Goal: Communication & Community: Answer question/provide support

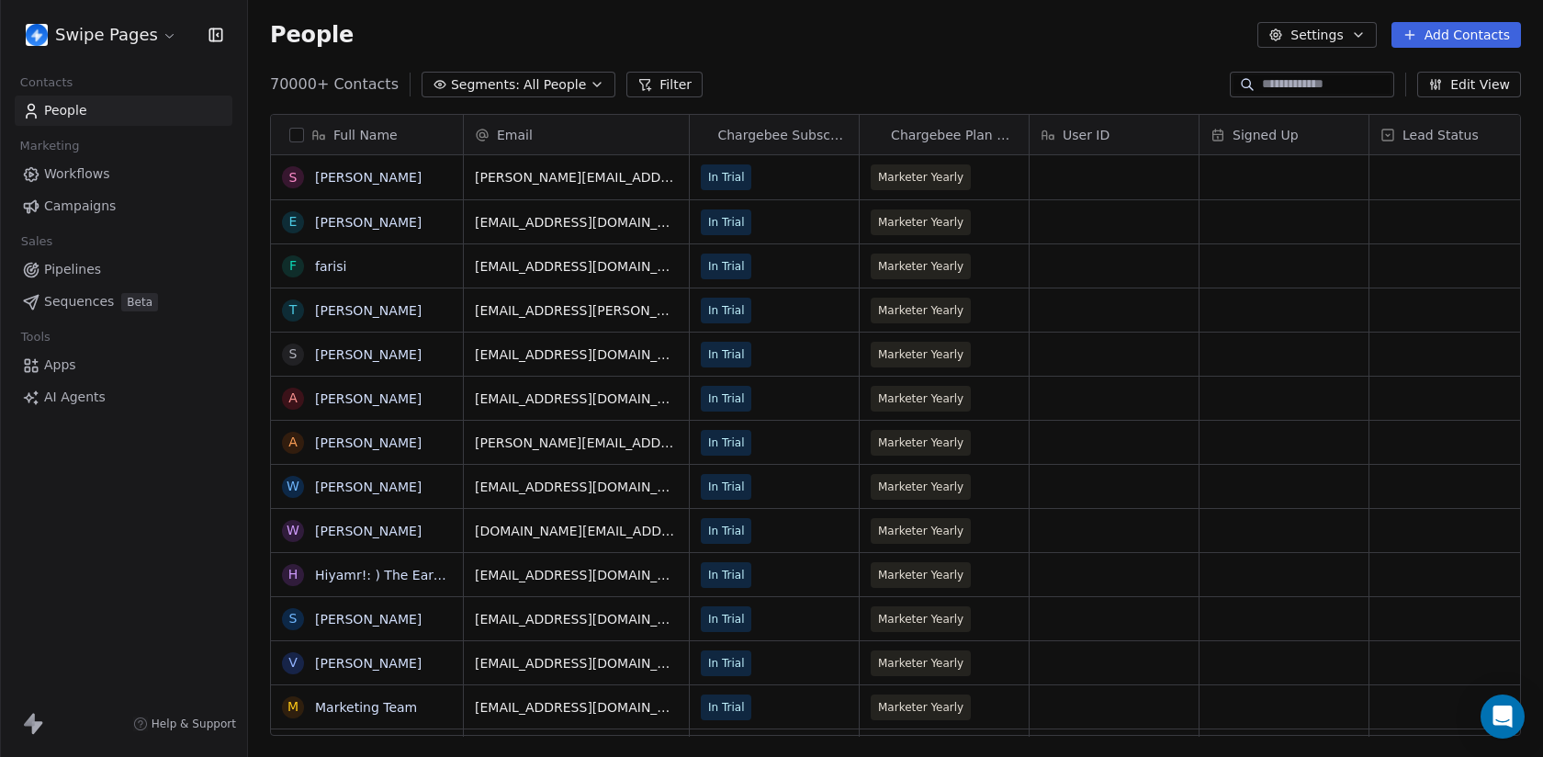
scroll to position [1, 1]
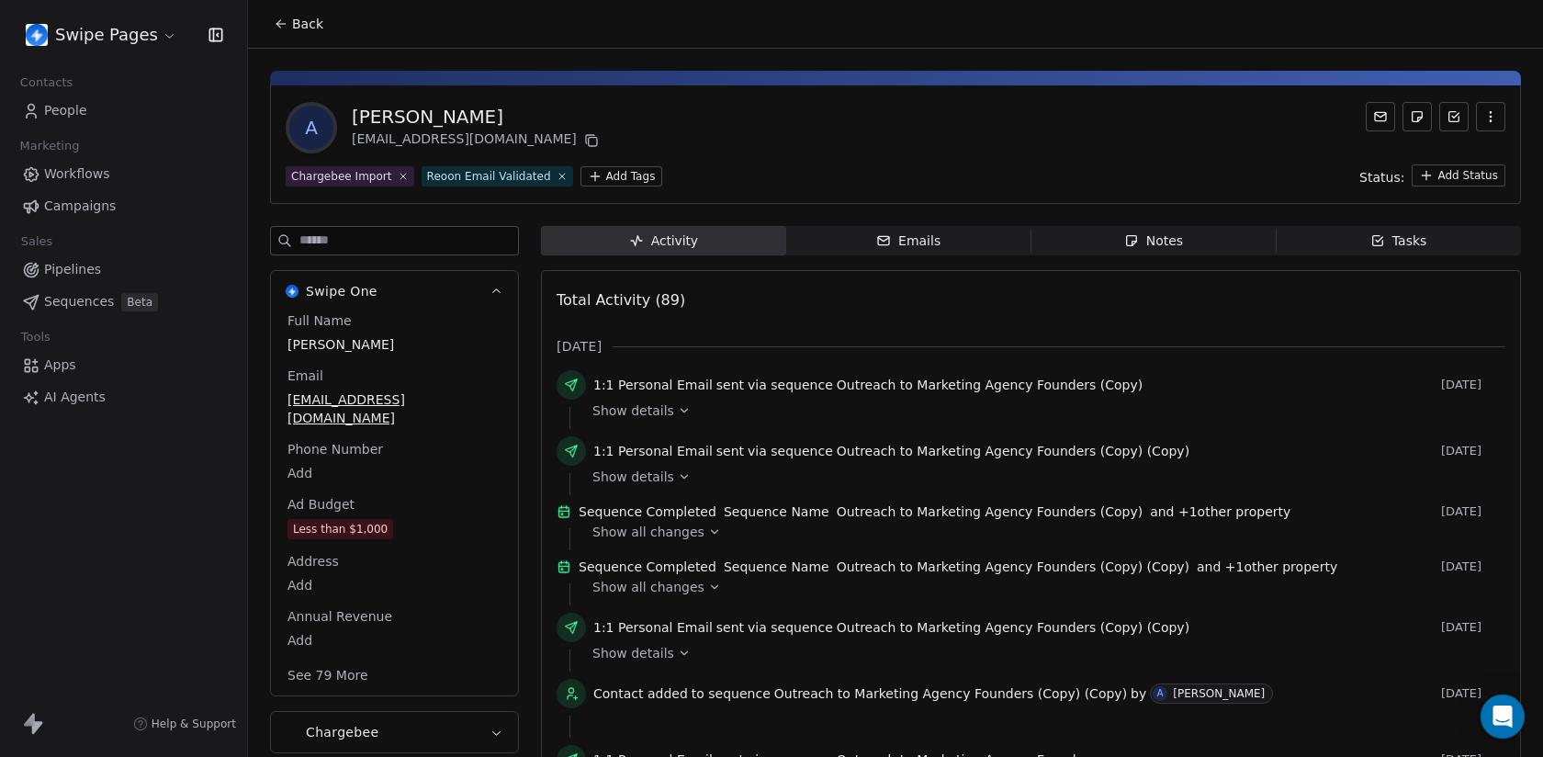
click at [708, 538] on icon at bounding box center [714, 531] width 13 height 13
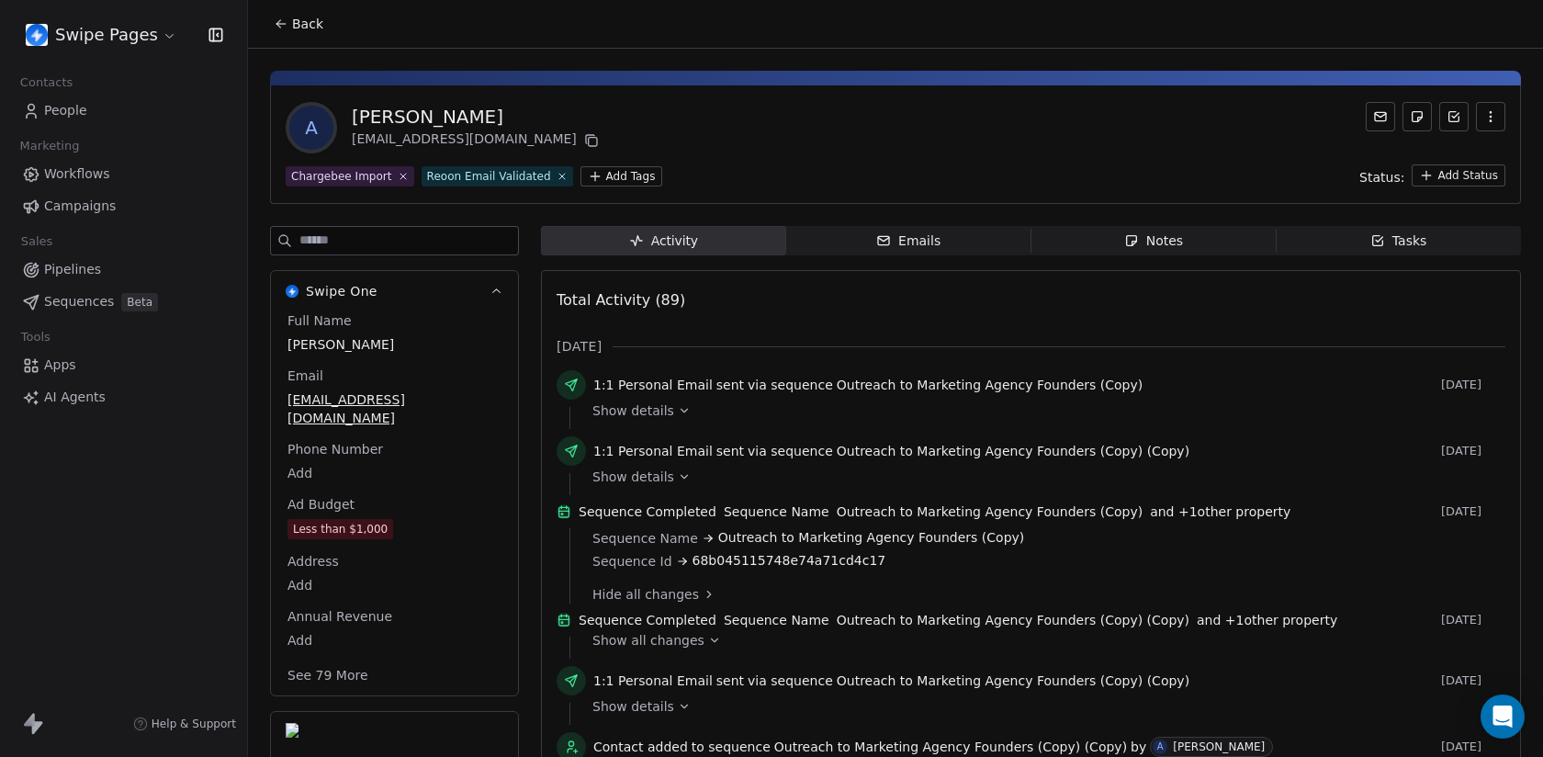
click at [708, 647] on icon at bounding box center [714, 640] width 13 height 13
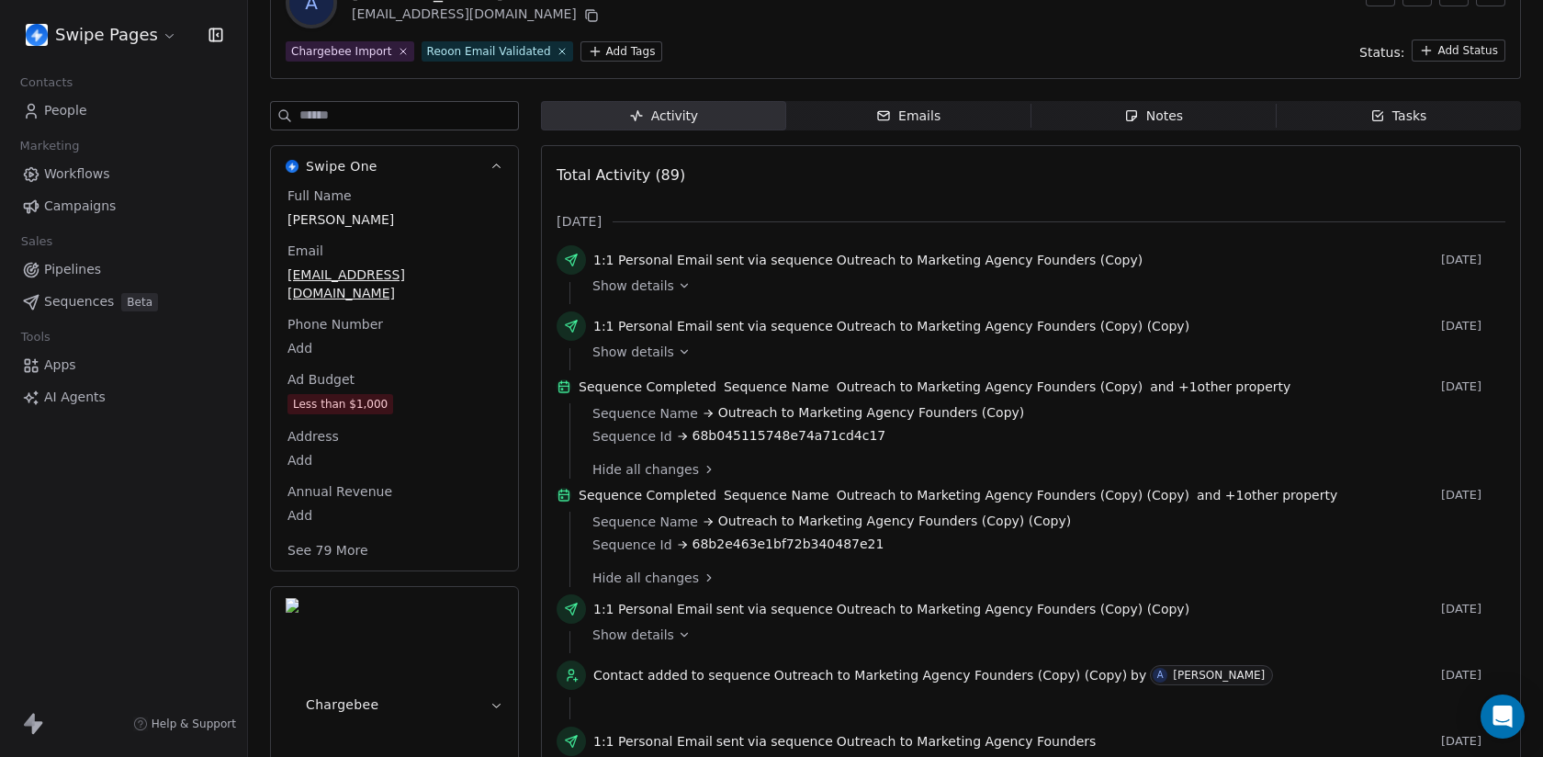
scroll to position [124, 0]
click at [665, 645] on span "Show details" at bounding box center [633, 635] width 82 height 18
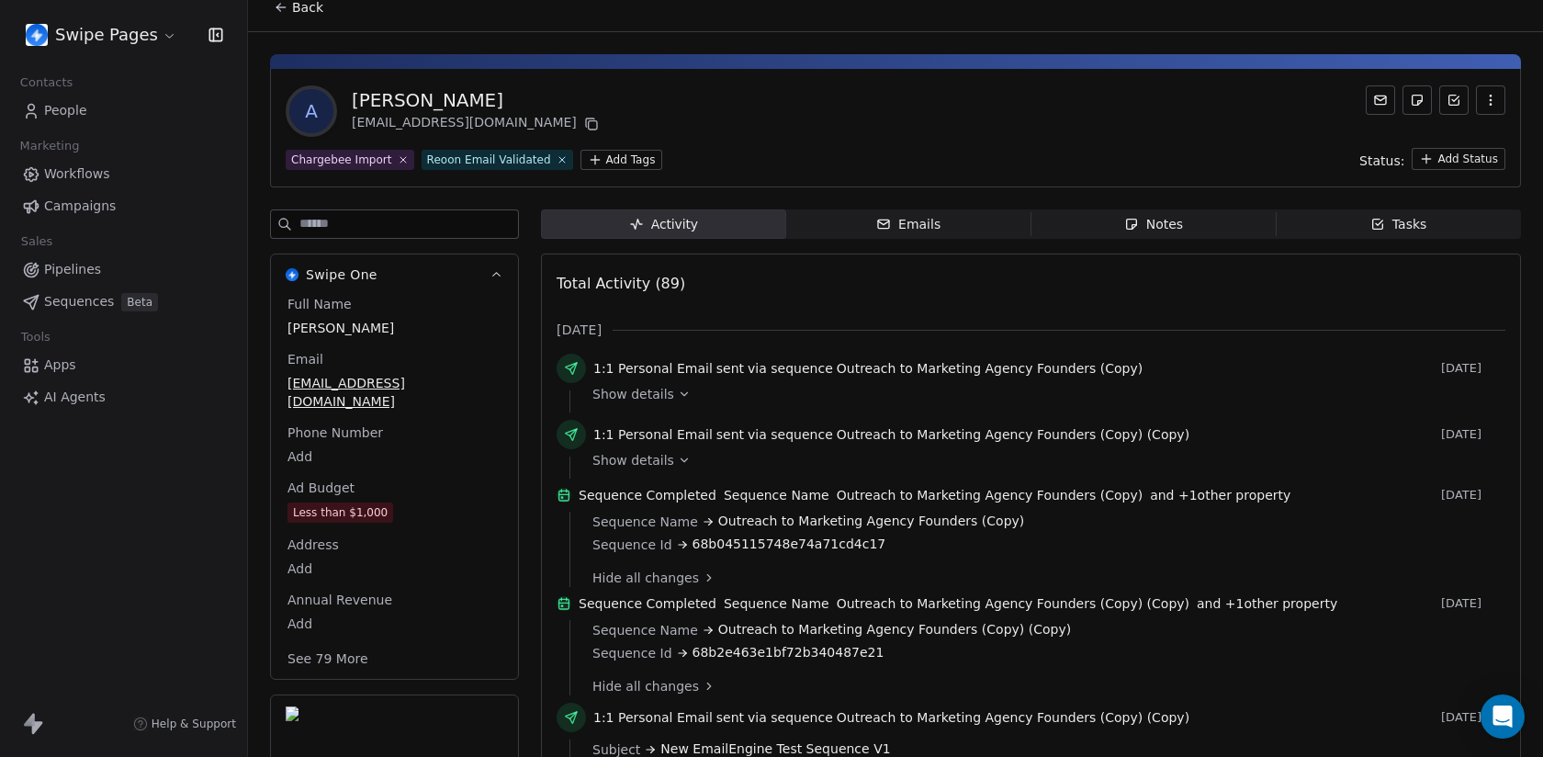
scroll to position [0, 0]
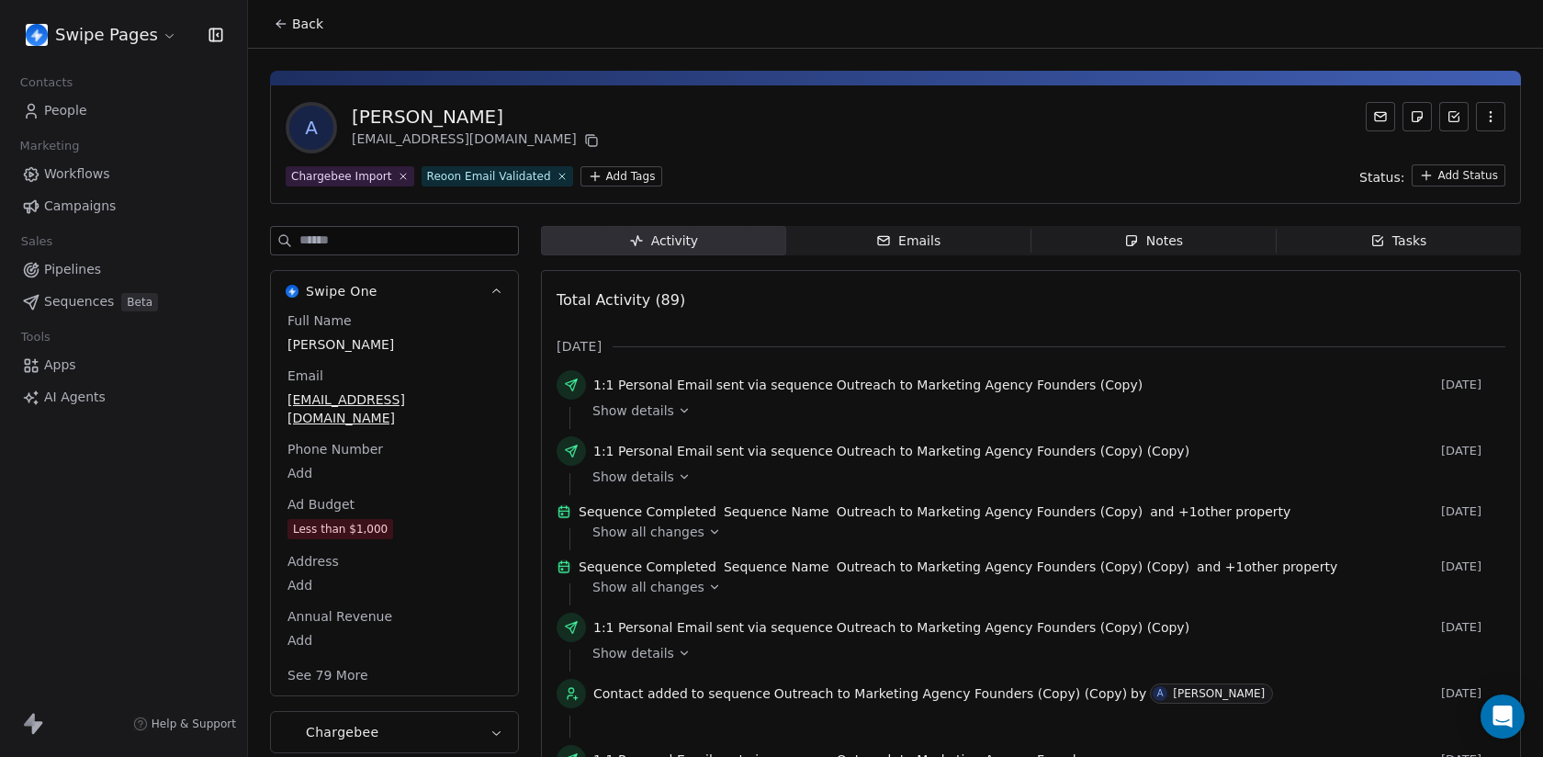
click at [940, 226] on span "Emails Emails" at bounding box center [908, 240] width 245 height 29
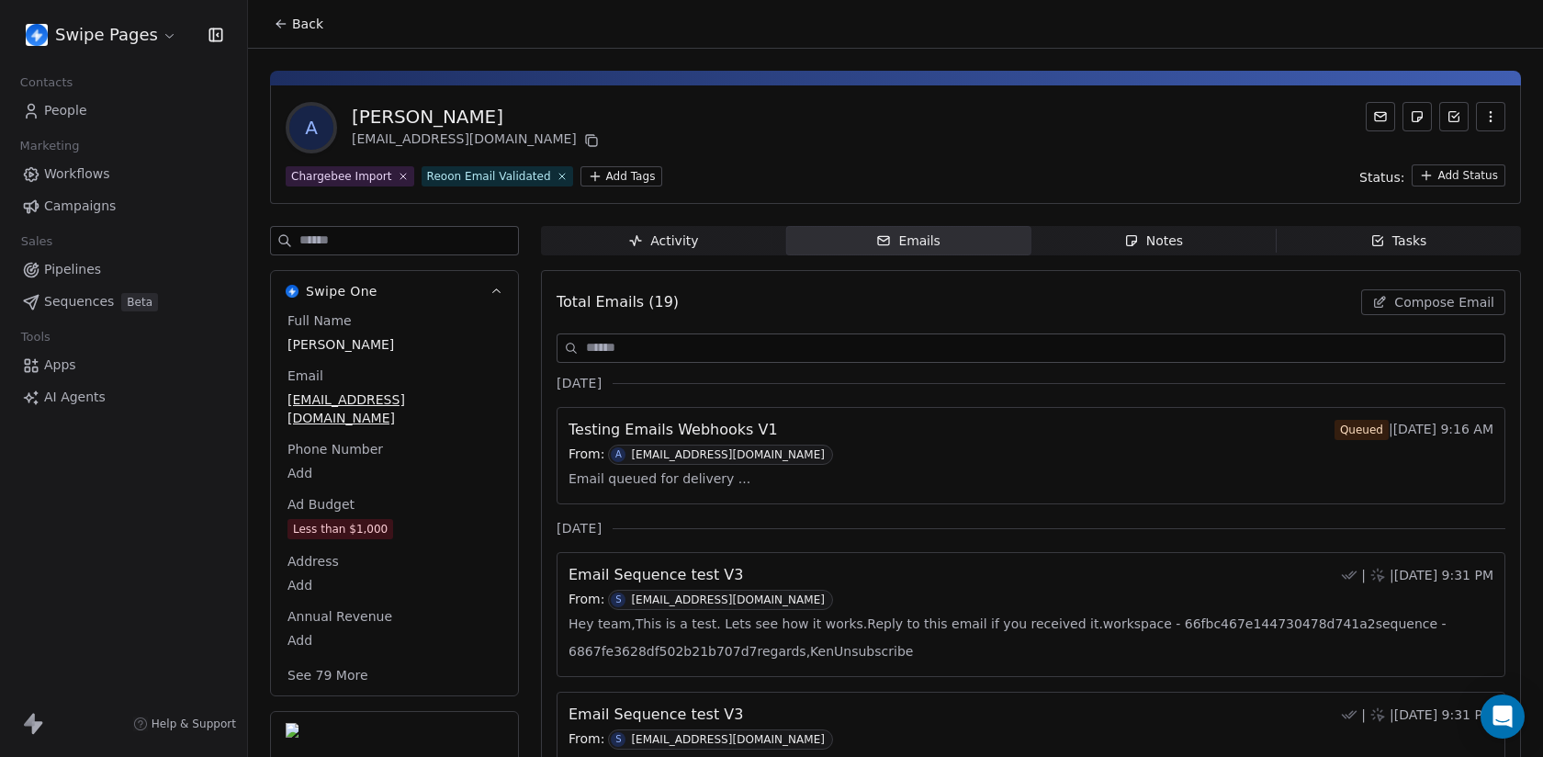
click at [1386, 312] on button "Compose Email" at bounding box center [1433, 302] width 144 height 26
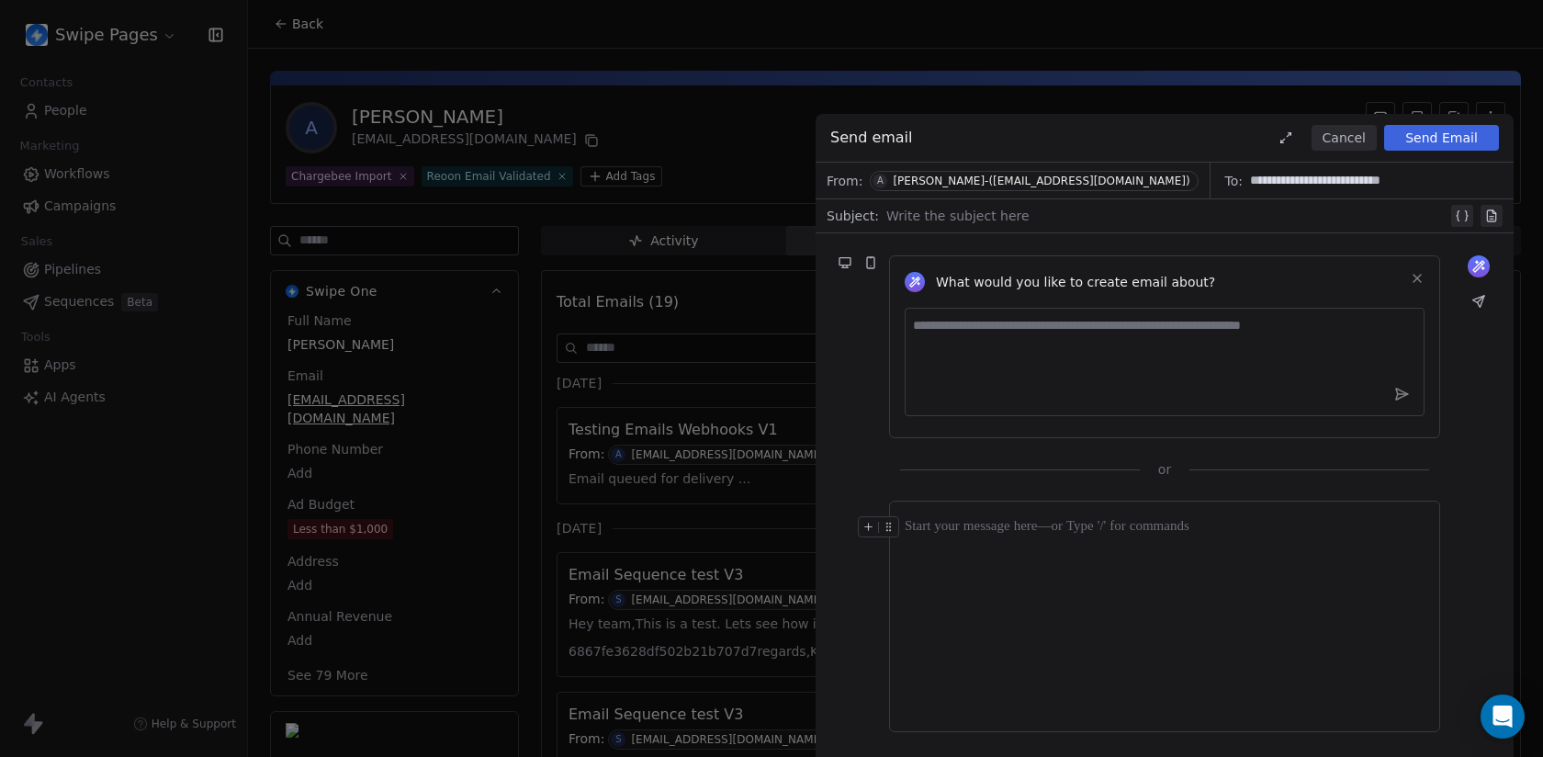
click at [937, 217] on div at bounding box center [1166, 216] width 561 height 22
click at [987, 545] on div at bounding box center [1165, 616] width 520 height 200
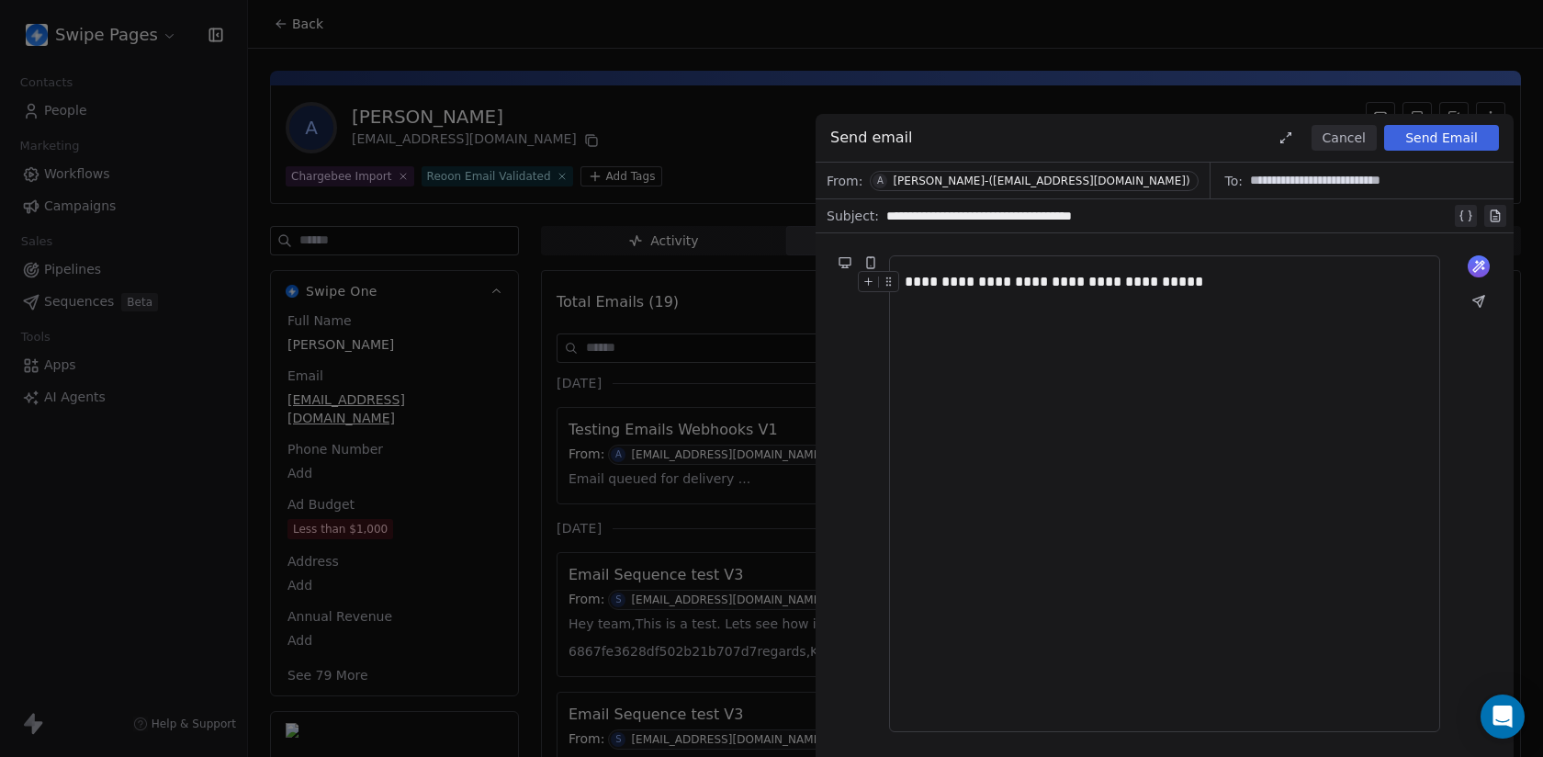
click at [1021, 219] on div "**********" at bounding box center [1168, 216] width 565 height 22
click at [1190, 297] on div "**********" at bounding box center [1165, 494] width 520 height 446
click at [1152, 287] on div "**********" at bounding box center [1165, 282] width 520 height 22
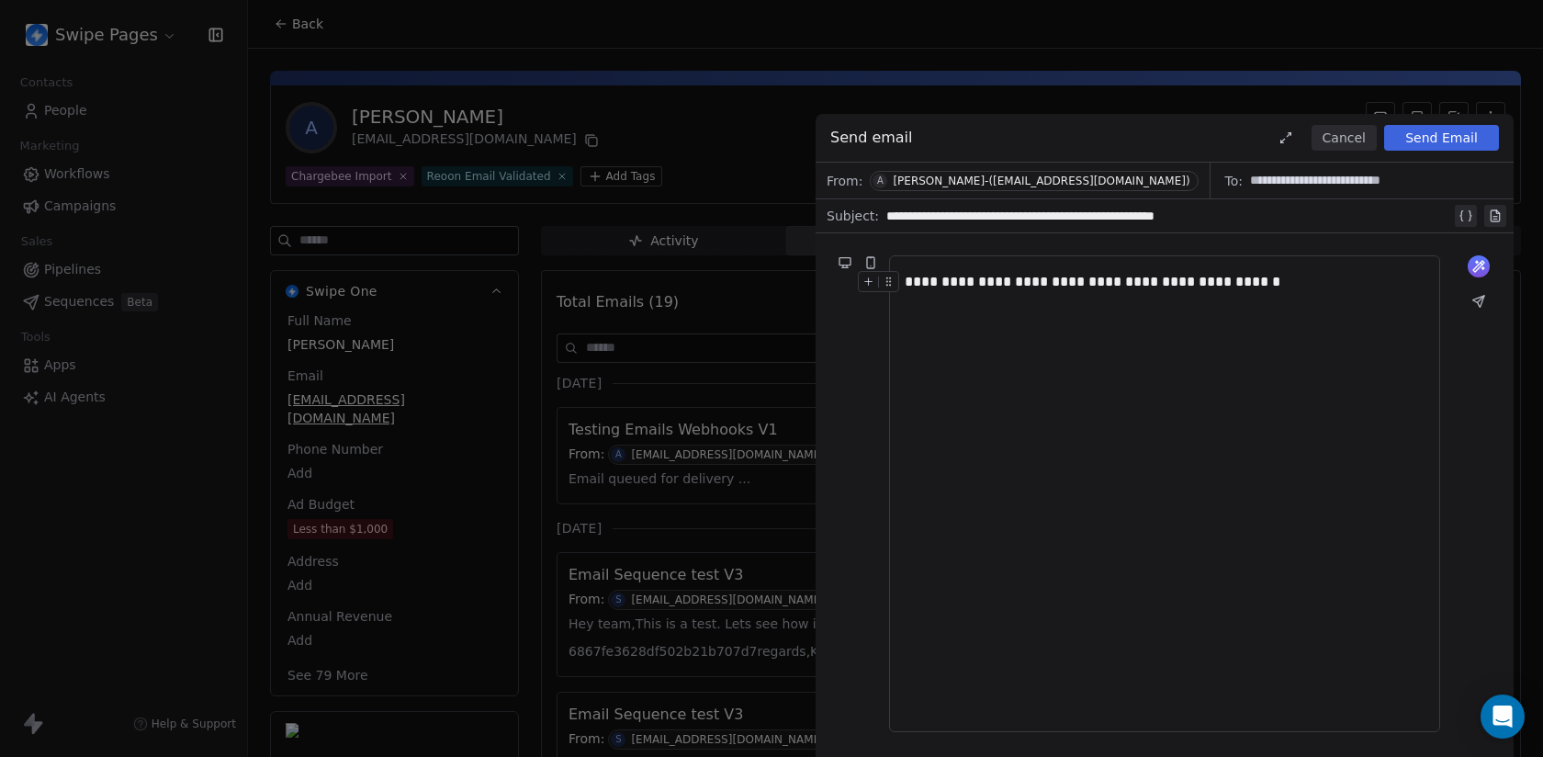
click at [1441, 141] on button "Send Email" at bounding box center [1441, 138] width 115 height 26
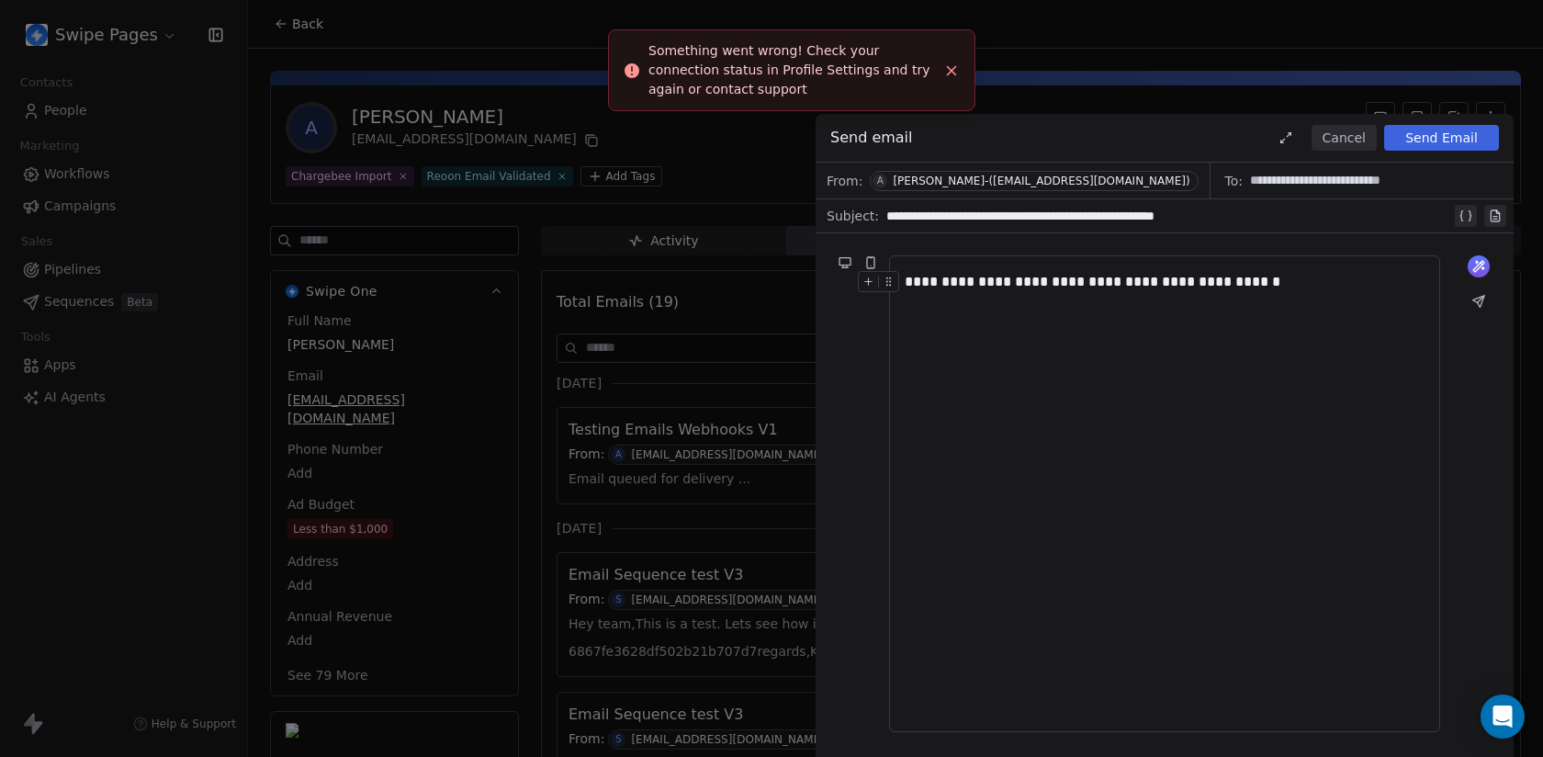
click at [1129, 184] on div "Aditya Kanade-(adityakanade00@gmail.com)" at bounding box center [1041, 181] width 297 height 13
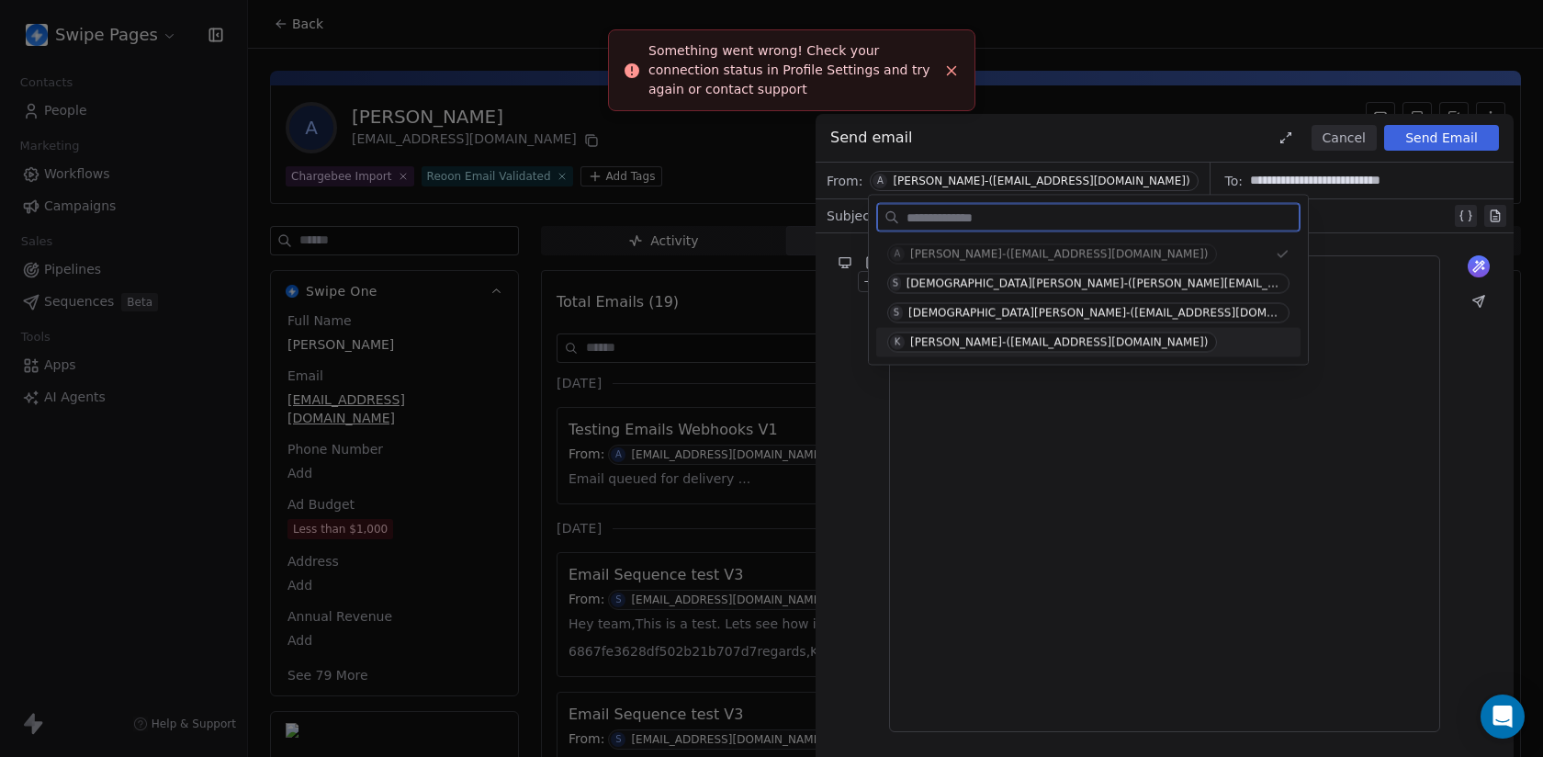
click at [1107, 340] on div "Ken Icloud-(aditya.kanade@icloud.com)" at bounding box center [1059, 342] width 299 height 13
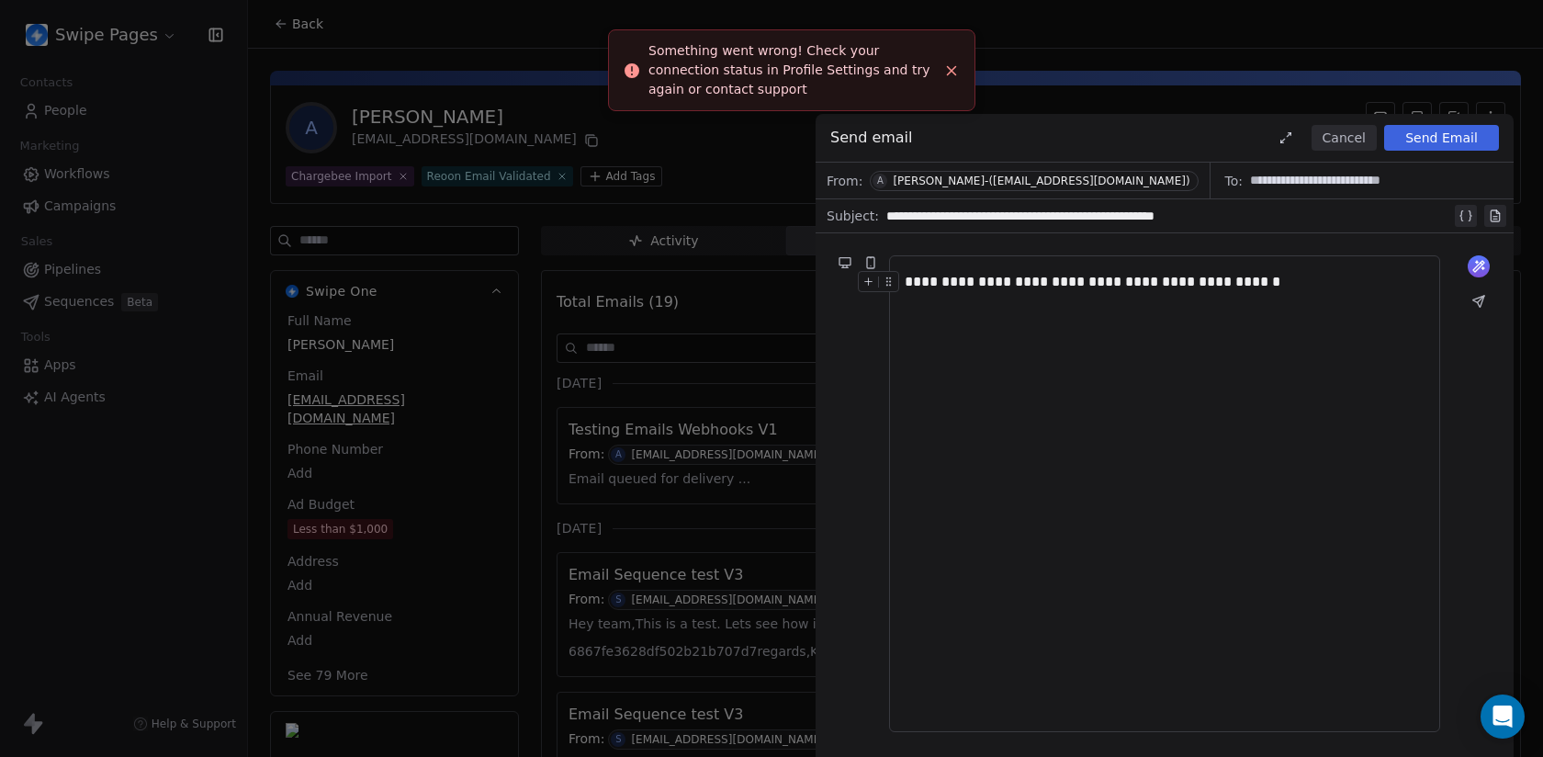
click at [1461, 147] on button "Send Email" at bounding box center [1441, 138] width 115 height 26
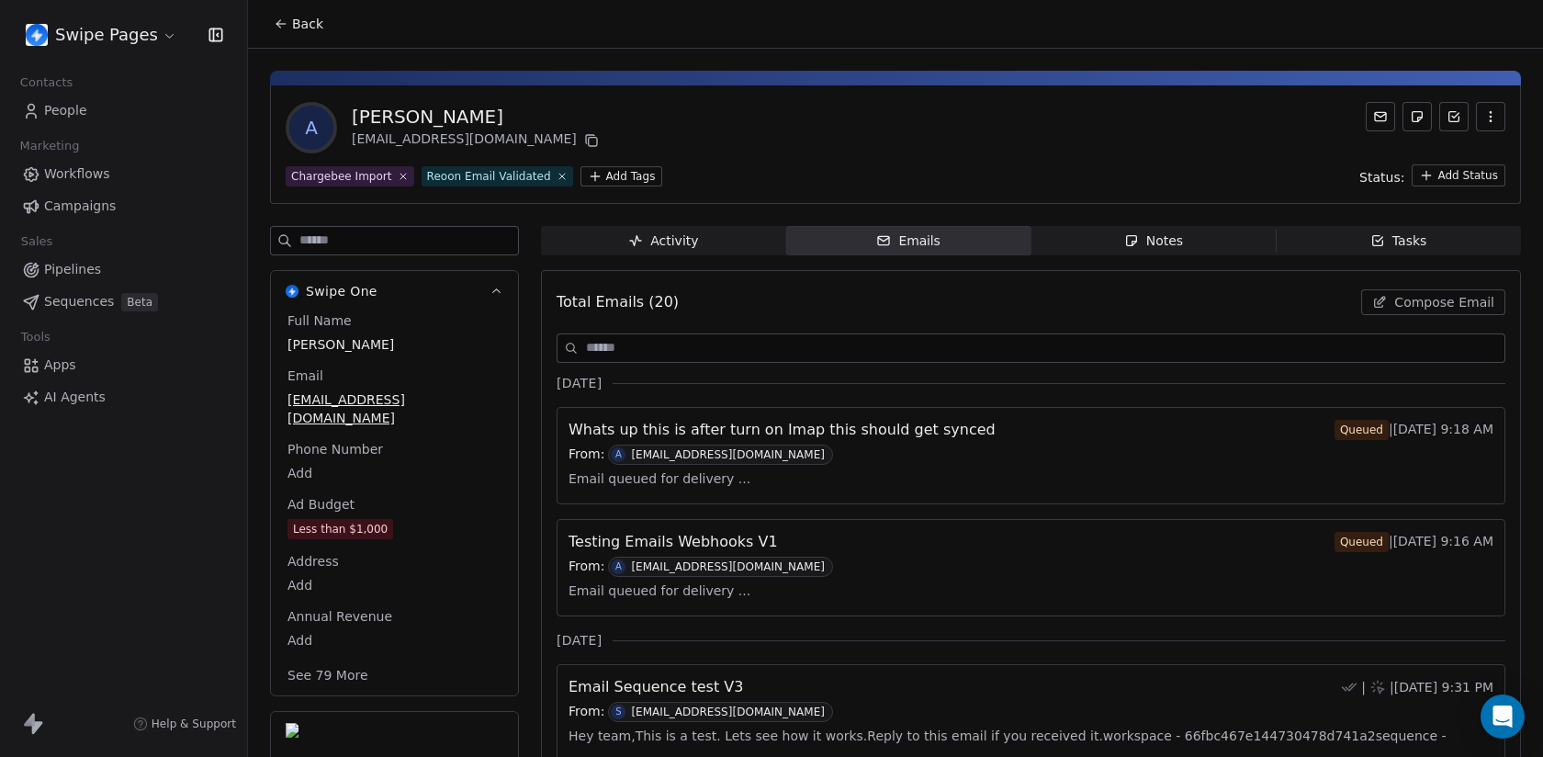
click at [733, 248] on span "Activity Activity" at bounding box center [663, 240] width 245 height 29
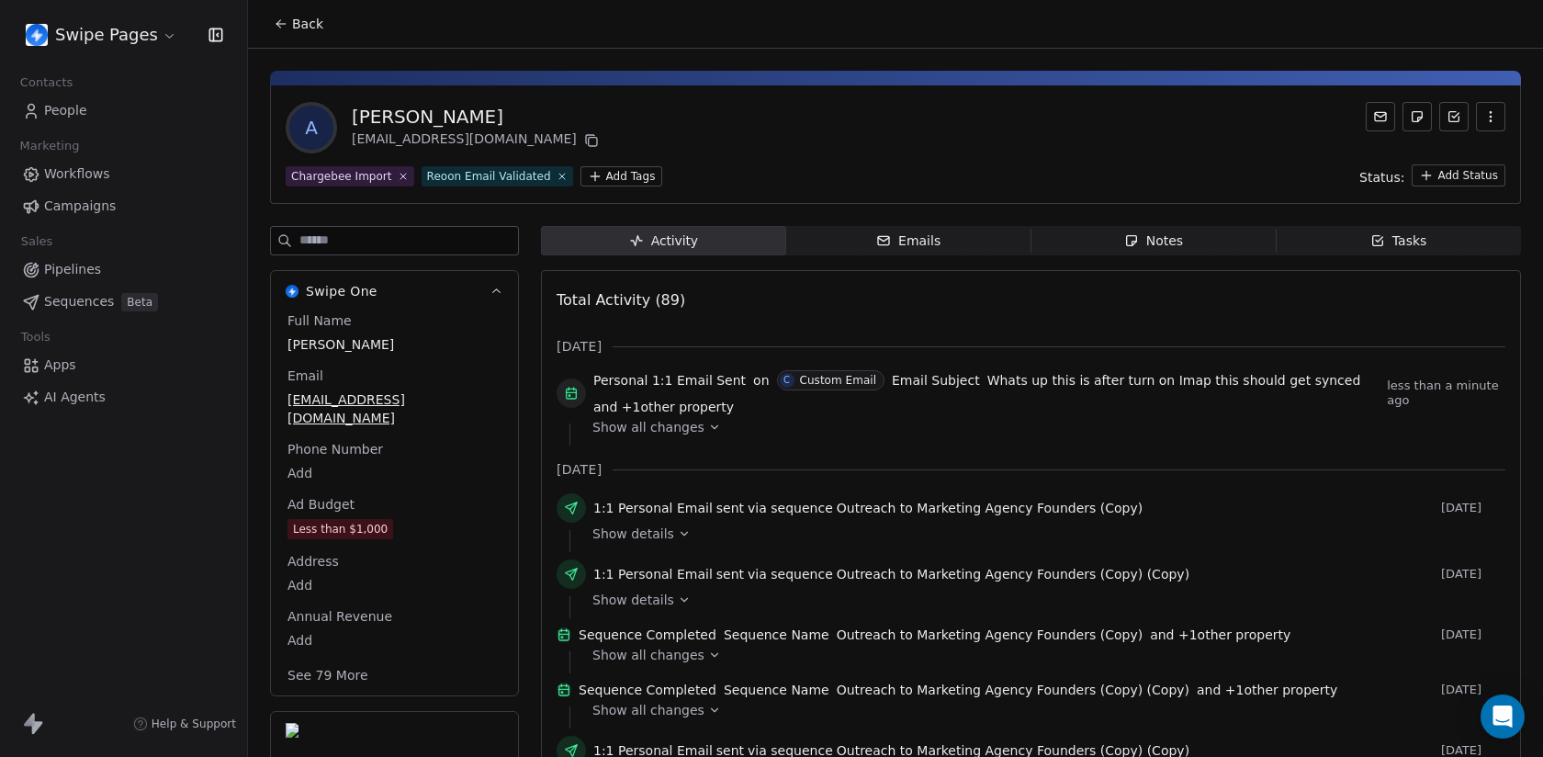
click at [902, 234] on div "Emails" at bounding box center [908, 240] width 64 height 19
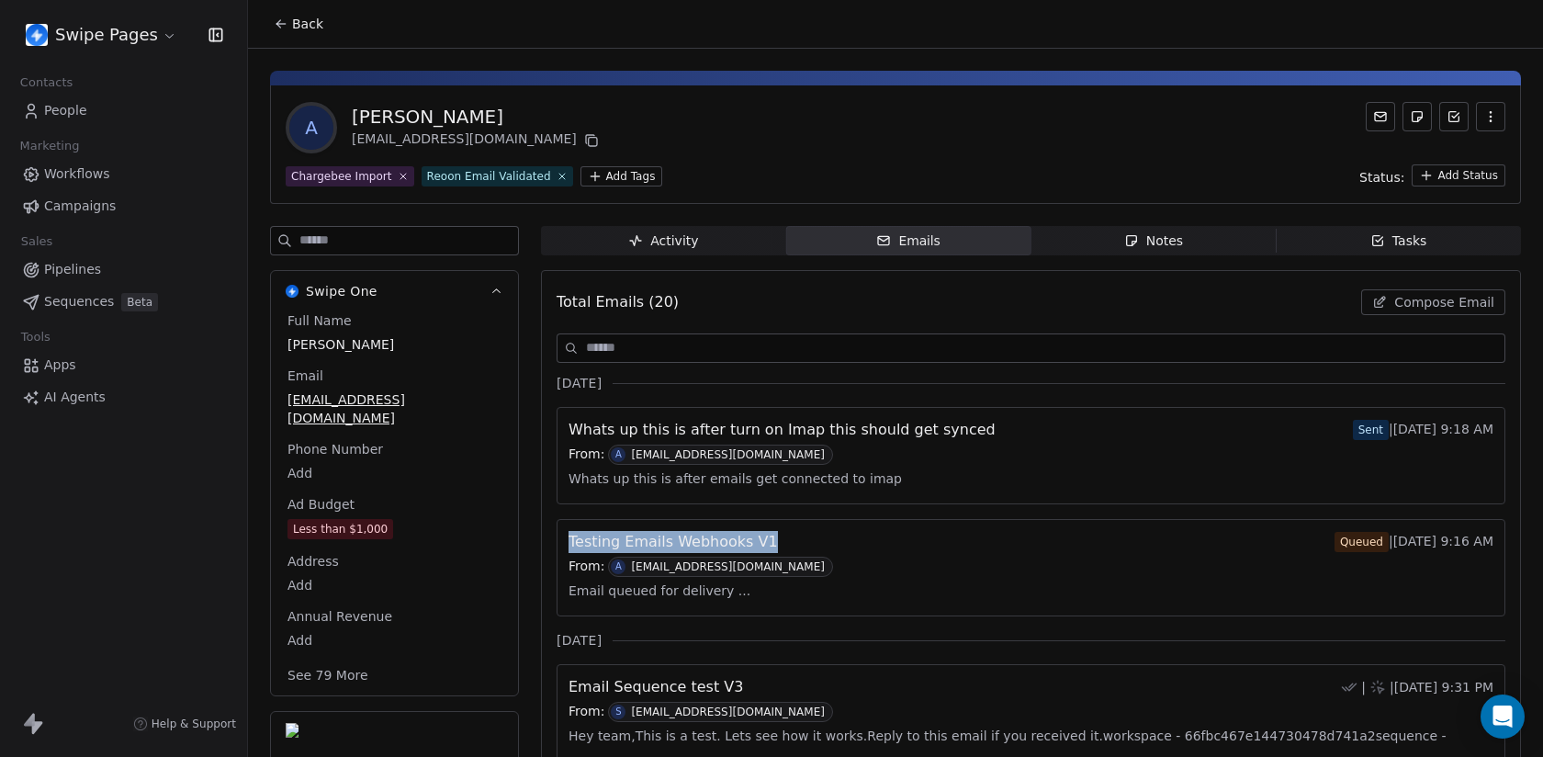
drag, startPoint x: 782, startPoint y: 539, endPoint x: 562, endPoint y: 534, distance: 219.6
click at [562, 534] on div "Testing Emails Webhooks V1 Queued | Sep 11th, 9:16 AM From: A aditya.kanade@icl…" at bounding box center [1031, 568] width 947 height 96
copy span "Testing Emails Webhooks V1"
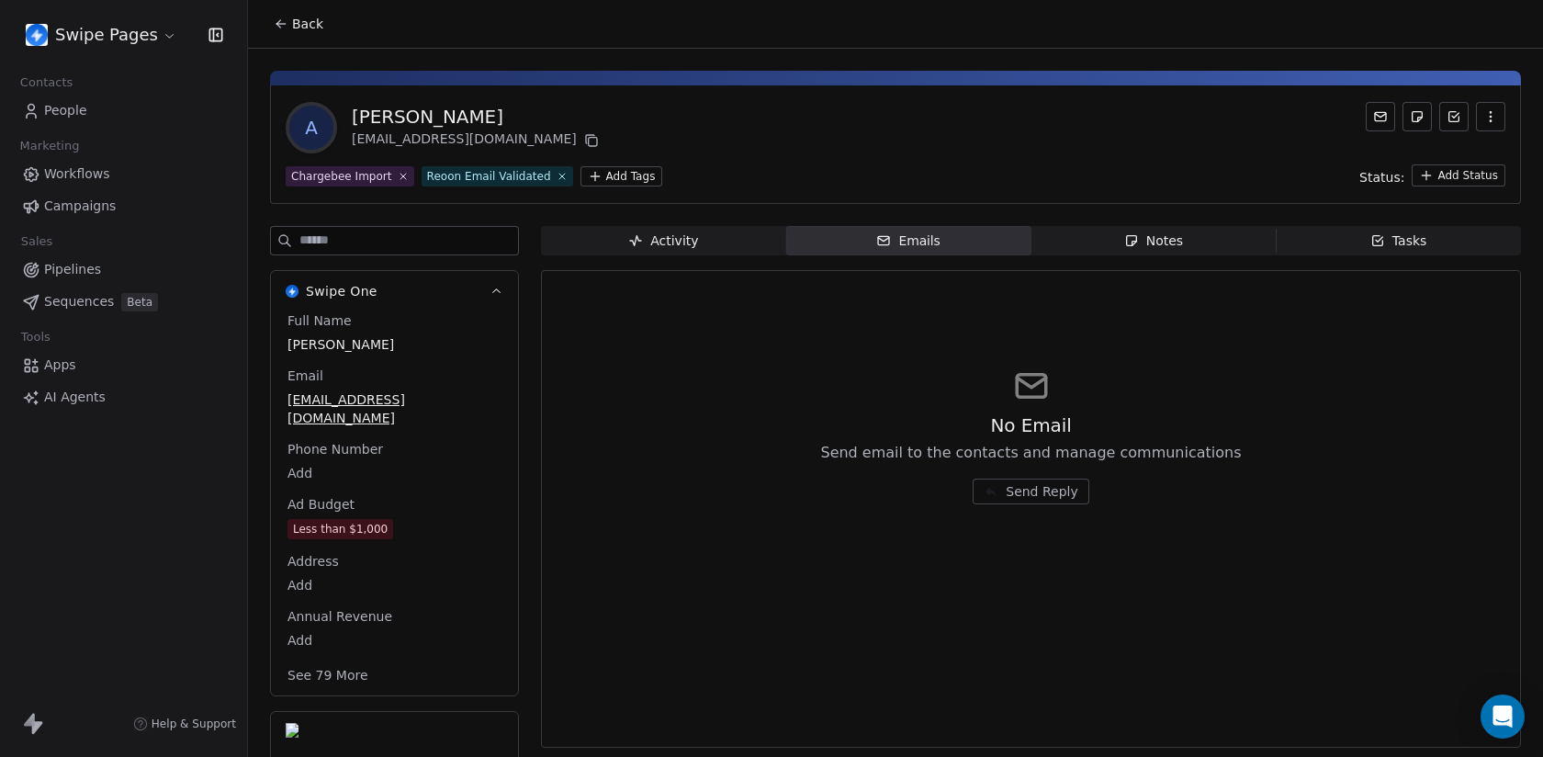
click at [682, 232] on div "Activity" at bounding box center [663, 240] width 70 height 19
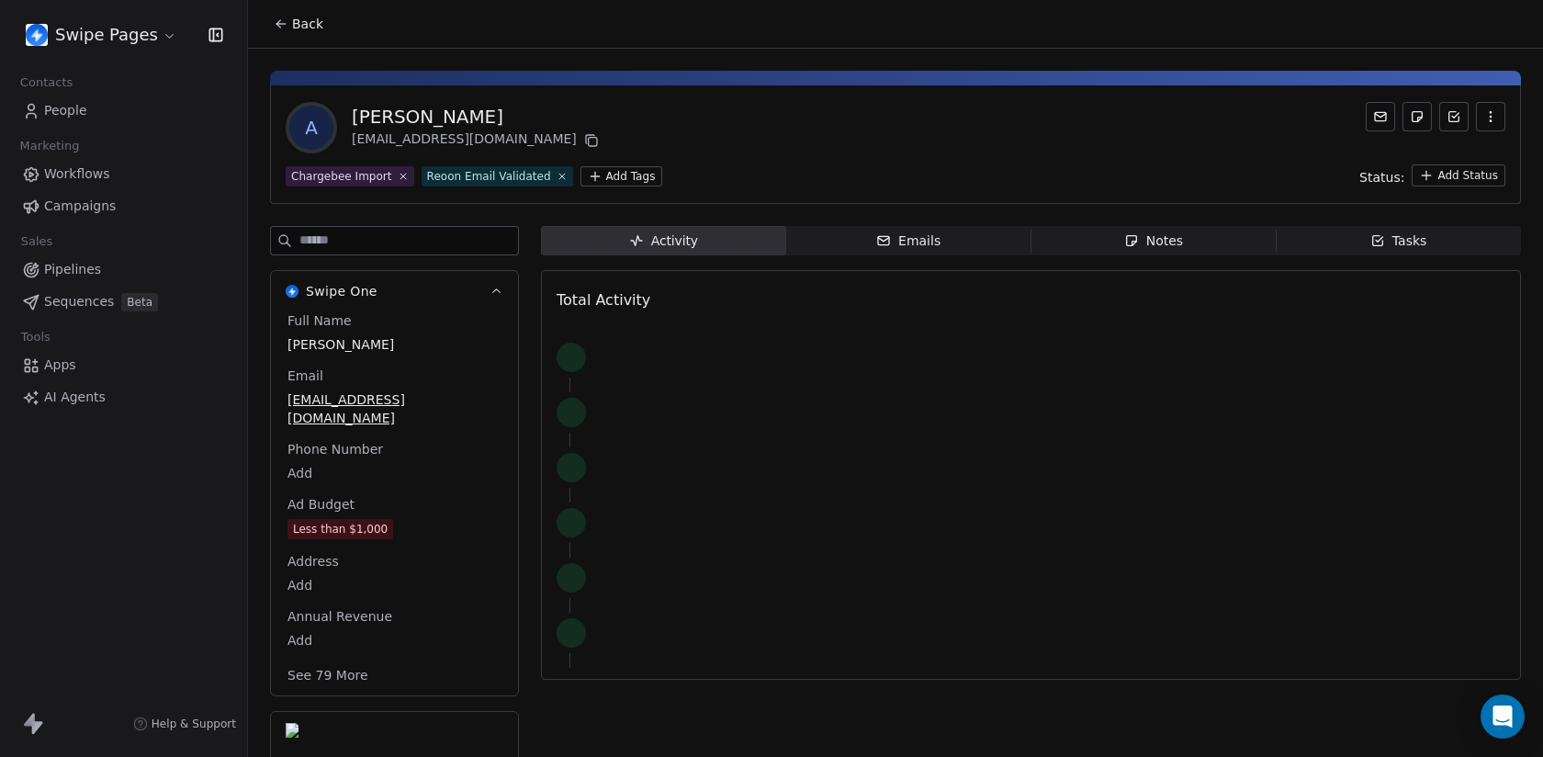
click at [873, 244] on span "Emails Emails" at bounding box center [908, 240] width 245 height 29
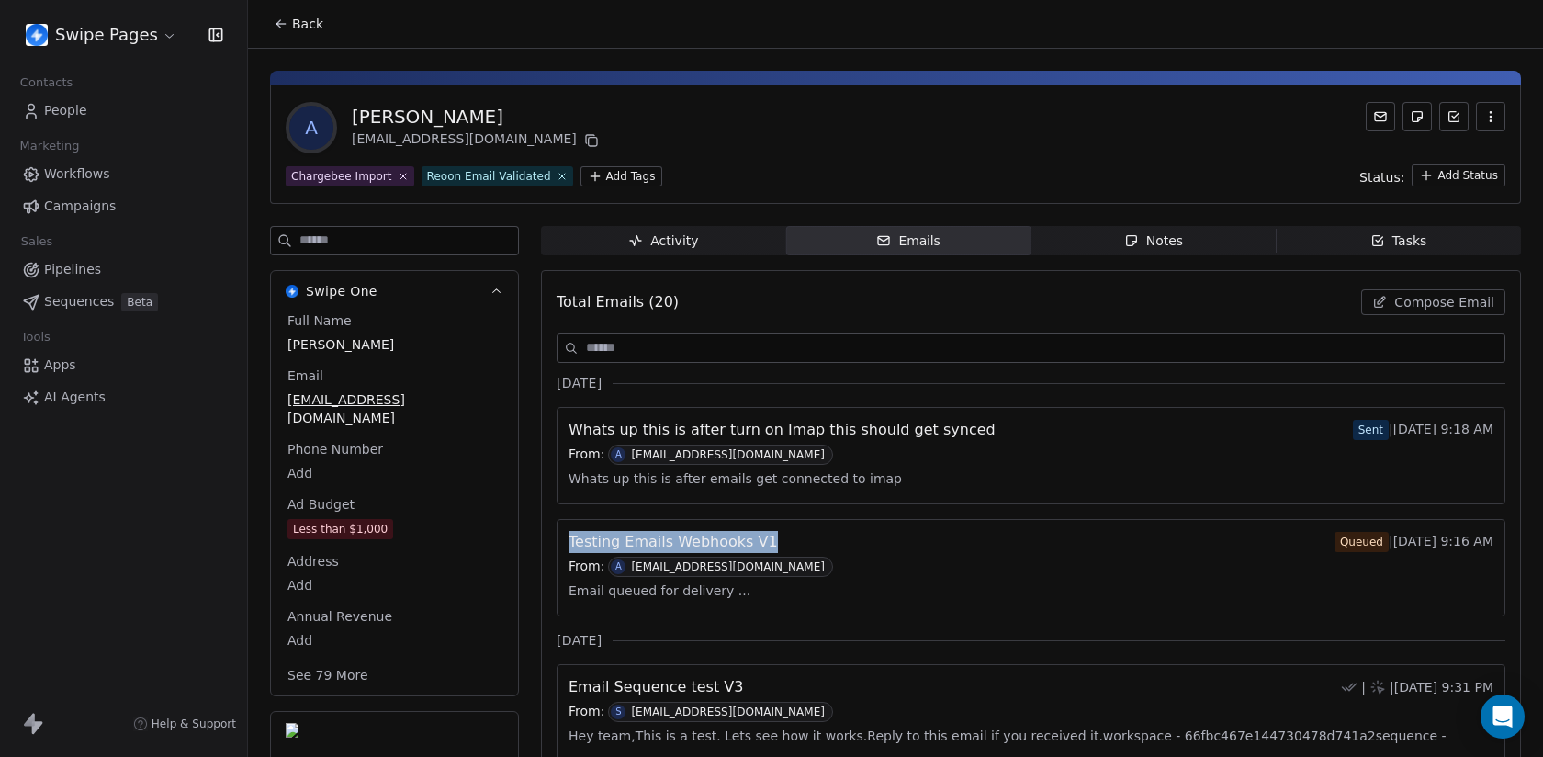
drag, startPoint x: 540, startPoint y: 541, endPoint x: 788, endPoint y: 537, distance: 248.0
copy span "Testing Emails Webhooks V1"
drag, startPoint x: 531, startPoint y: 536, endPoint x: 791, endPoint y: 552, distance: 260.4
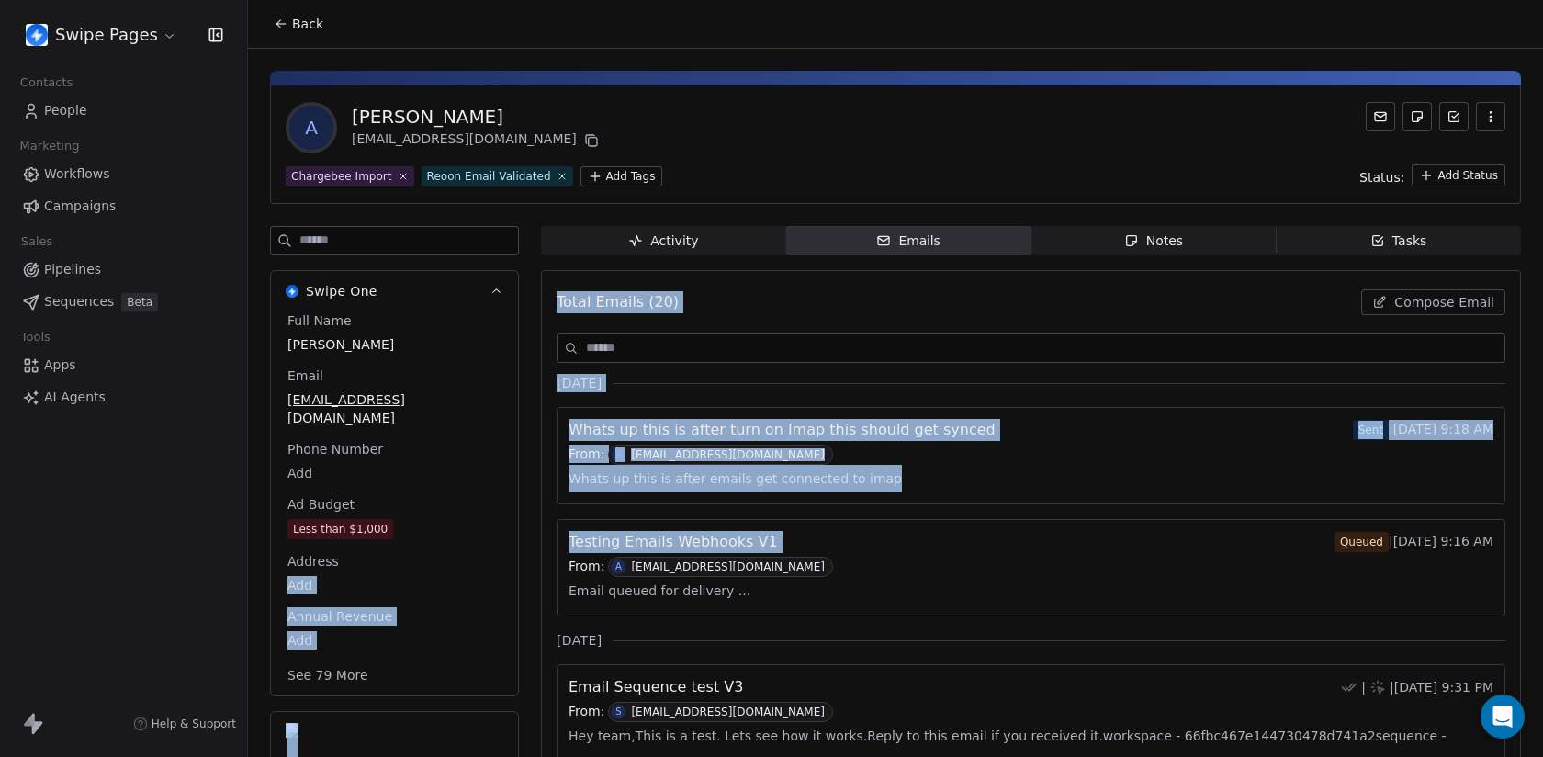
drag, startPoint x: 528, startPoint y: 534, endPoint x: 841, endPoint y: 534, distance: 313.2
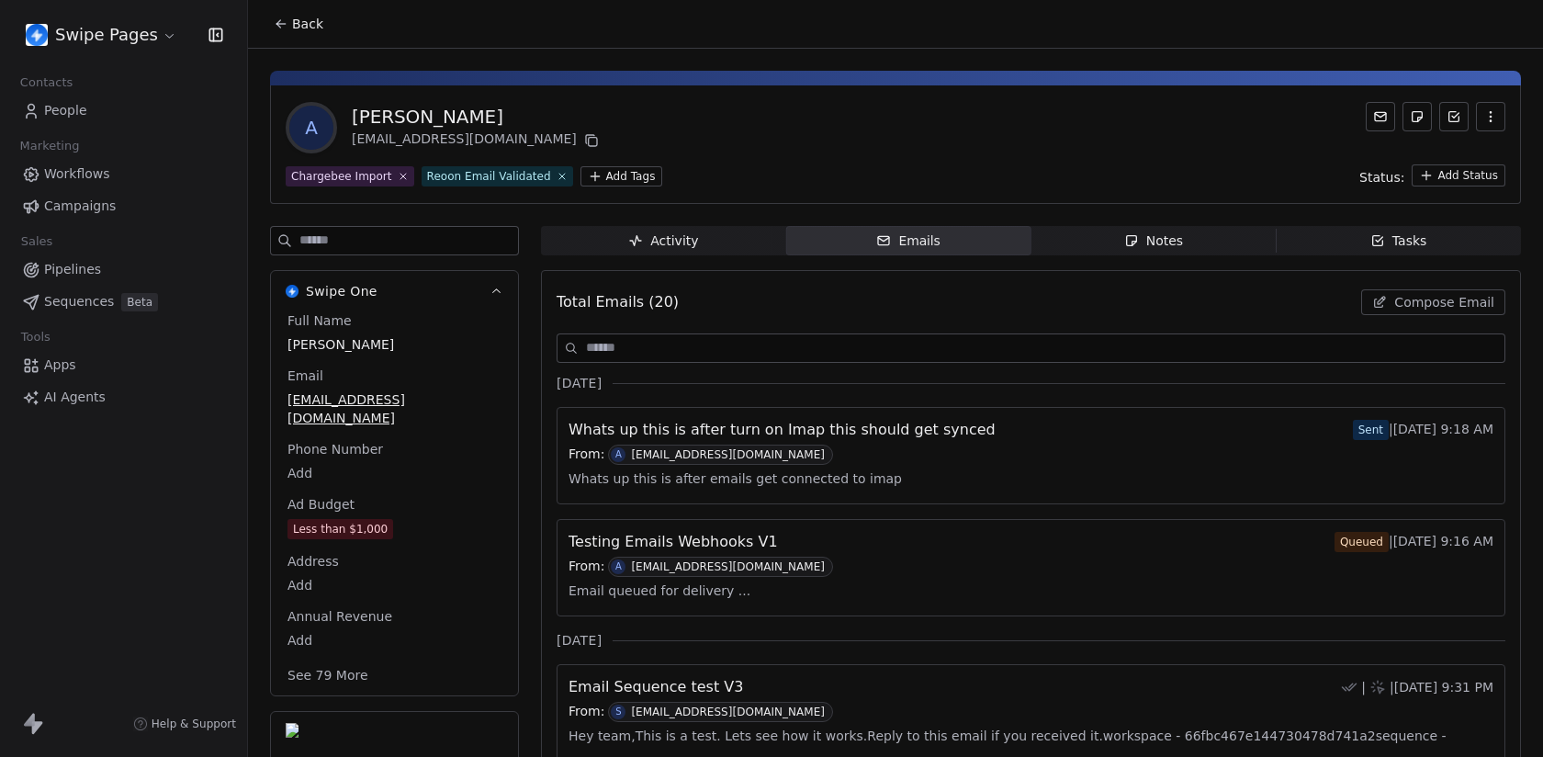
click at [697, 235] on span "Activity Activity" at bounding box center [663, 240] width 245 height 29
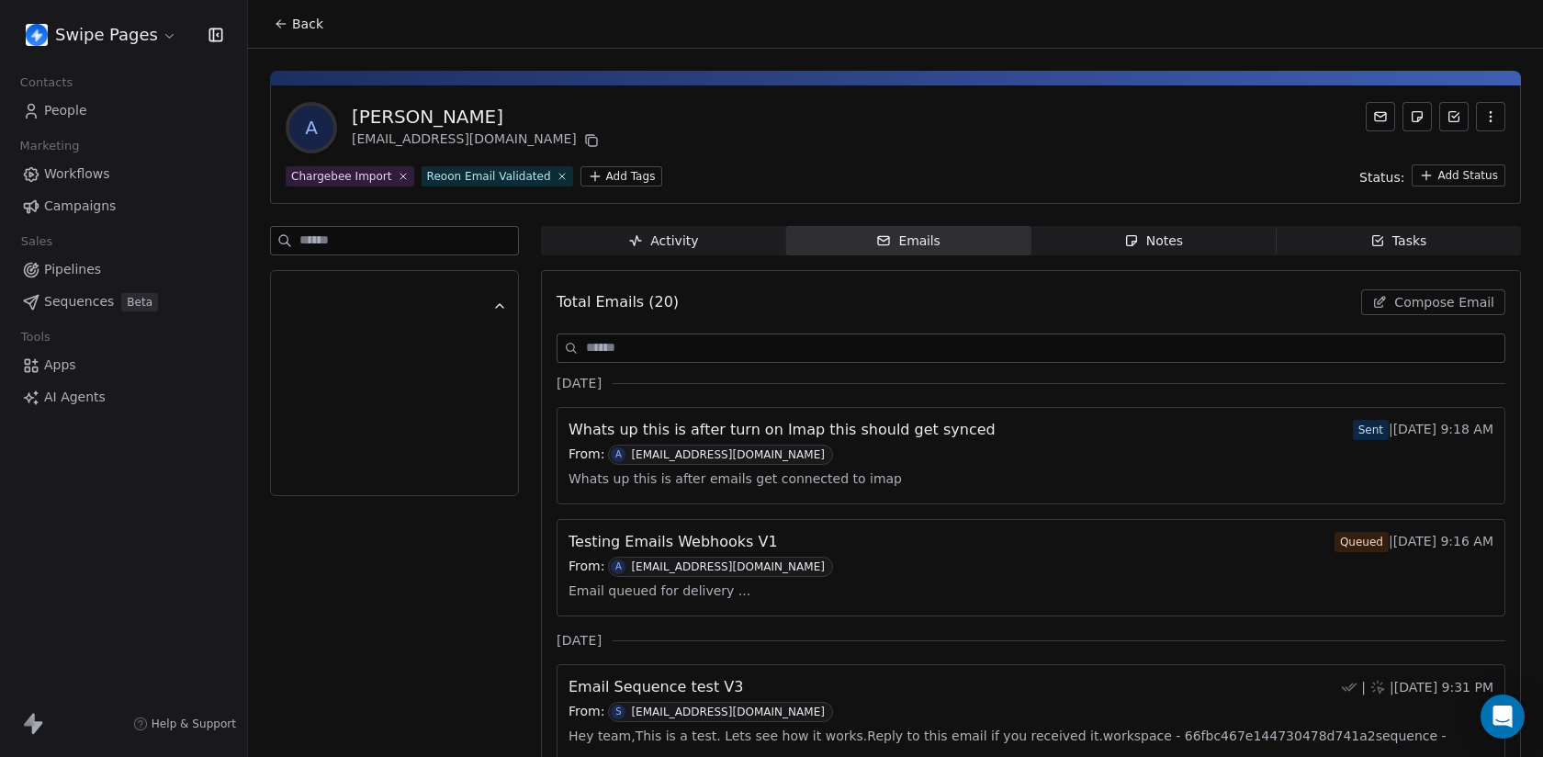
click at [682, 249] on div "Activity" at bounding box center [663, 240] width 70 height 19
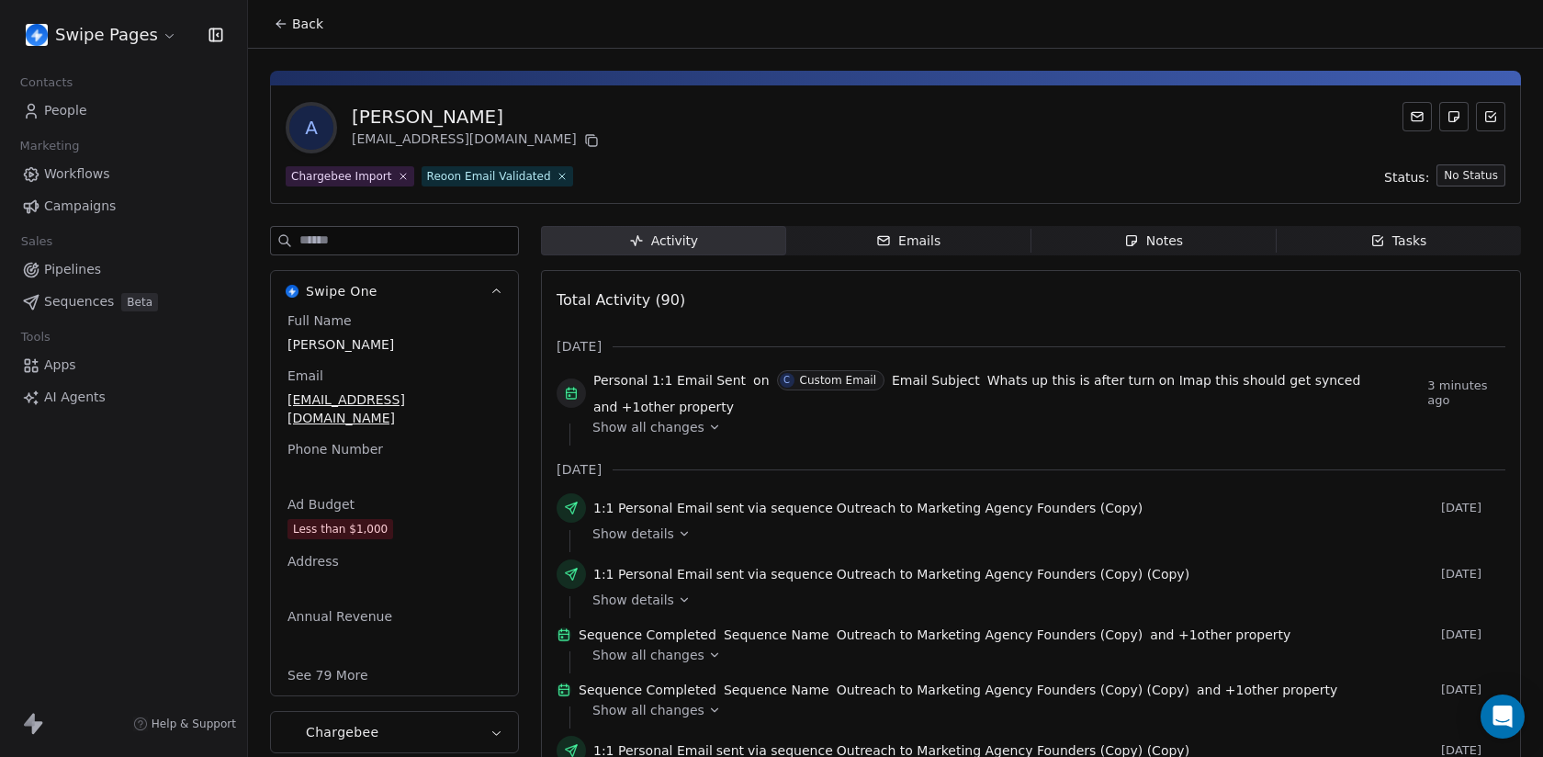
click at [941, 243] on span "Emails Emails" at bounding box center [908, 240] width 245 height 29
